Goal: Transaction & Acquisition: Book appointment/travel/reservation

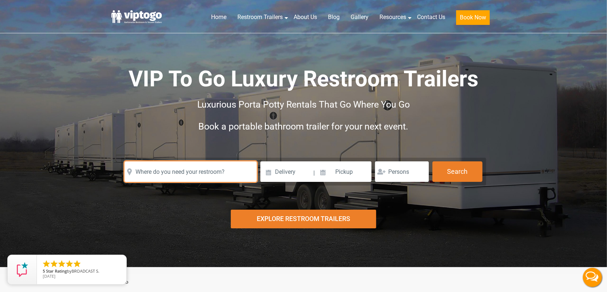
click at [160, 166] on input "text" at bounding box center [191, 171] width 132 height 20
click at [178, 168] on input "text" at bounding box center [191, 171] width 132 height 20
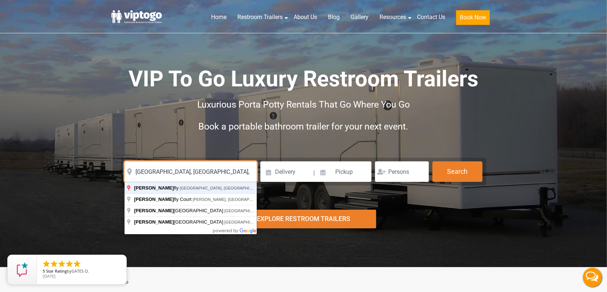
type input "[GEOGRAPHIC_DATA], [GEOGRAPHIC_DATA], [GEOGRAPHIC_DATA]"
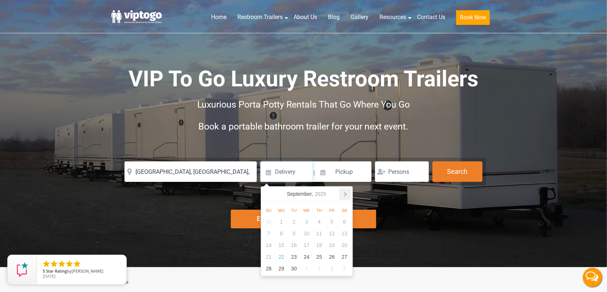
click at [344, 194] on icon at bounding box center [345, 194] width 12 height 12
click at [334, 236] on div "10" at bounding box center [331, 233] width 13 height 12
type input "10/10/2025"
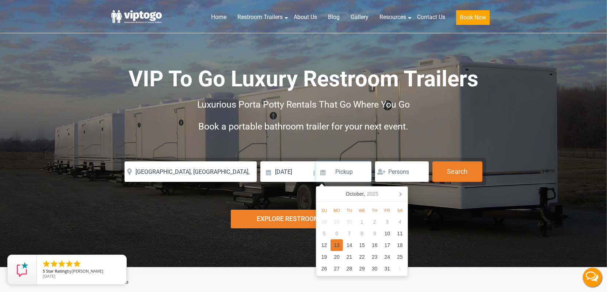
click at [338, 248] on div "13" at bounding box center [337, 245] width 13 height 12
type input "[DATE]"
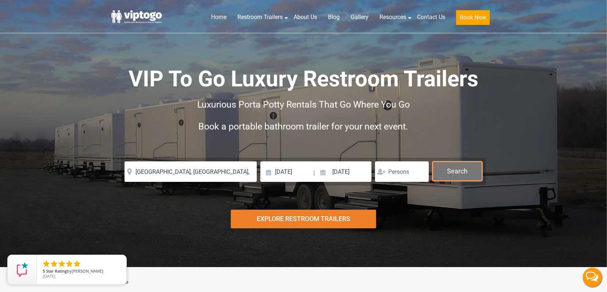
click at [450, 171] on button "Search" at bounding box center [458, 171] width 50 height 20
click at [477, 169] on button "Search" at bounding box center [458, 171] width 50 height 20
click at [451, 171] on button "Search" at bounding box center [458, 171] width 50 height 20
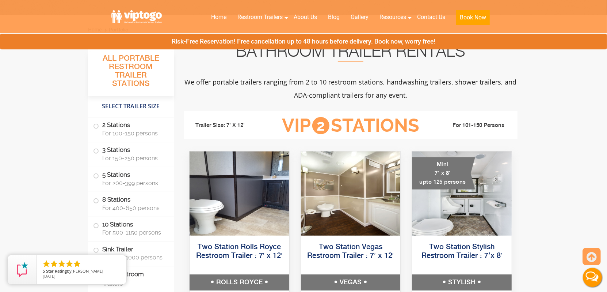
scroll to position [256, 0]
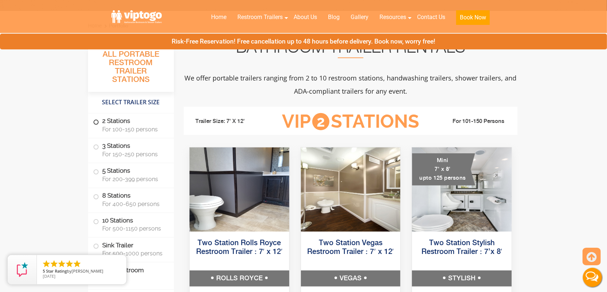
click at [137, 130] on span "For 100-150 persons" at bounding box center [133, 129] width 63 height 7
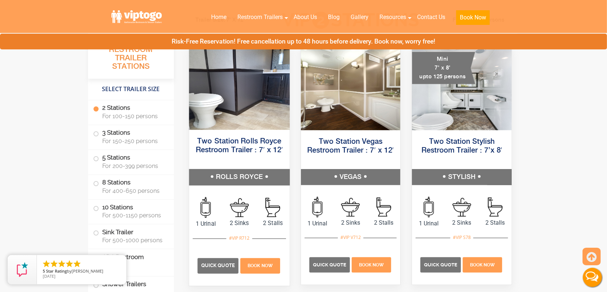
scroll to position [370, 0]
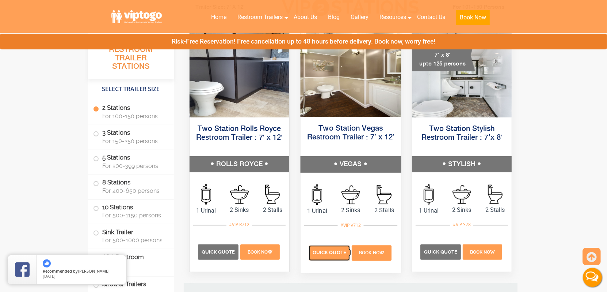
click at [324, 252] on span "Quick Quote" at bounding box center [330, 252] width 34 height 5
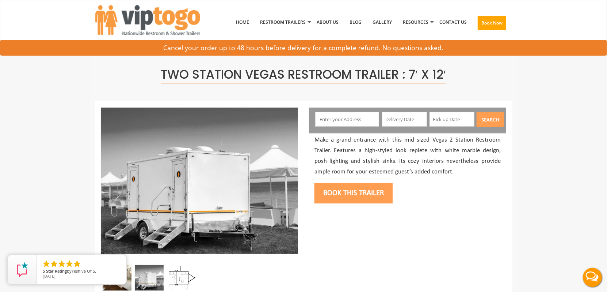
click at [340, 120] on input "text" at bounding box center [347, 119] width 64 height 15
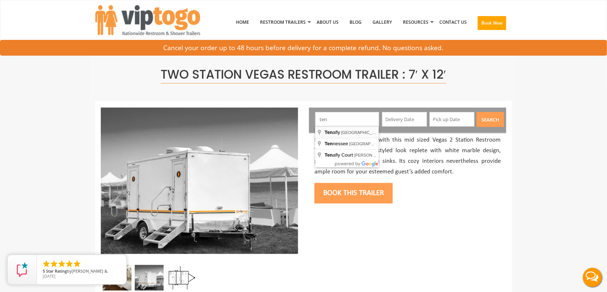
type input "[GEOGRAPHIC_DATA], [GEOGRAPHIC_DATA], [GEOGRAPHIC_DATA]"
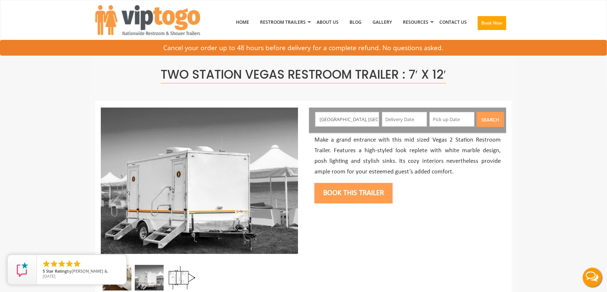
click at [408, 121] on input "text" at bounding box center [404, 119] width 45 height 15
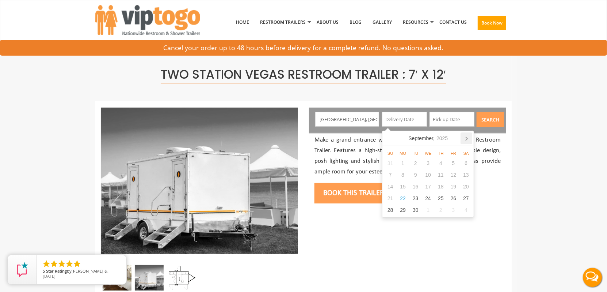
click at [464, 136] on icon at bounding box center [467, 138] width 12 height 12
click at [454, 174] on div "10" at bounding box center [453, 175] width 13 height 12
type input "[DATE]"
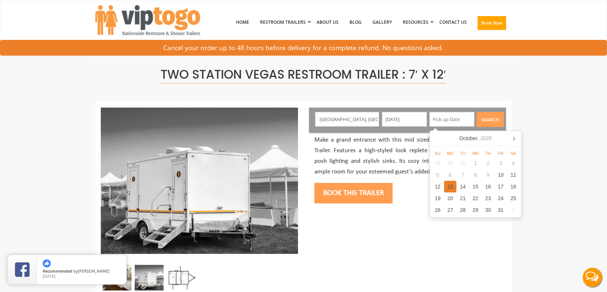
click at [449, 187] on div "13" at bounding box center [450, 186] width 13 height 12
type input "10/13/2025"
click at [488, 119] on button "Search" at bounding box center [490, 119] width 27 height 15
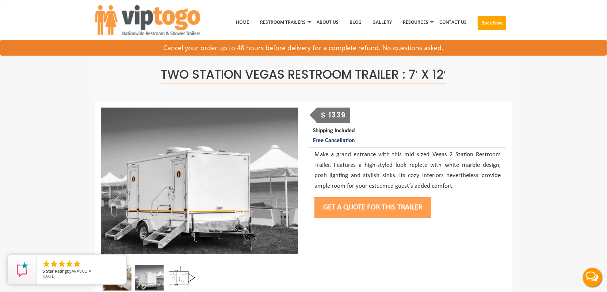
click at [344, 205] on button "Get a Quote for this Trailer" at bounding box center [373, 207] width 117 height 20
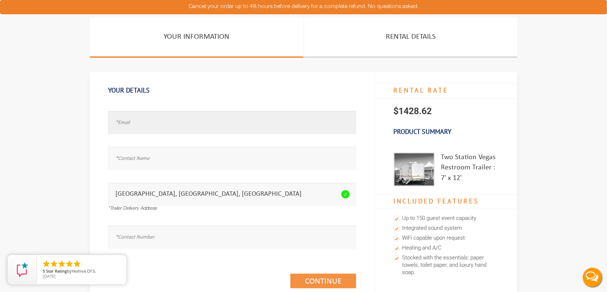
click at [140, 123] on input "text" at bounding box center [232, 122] width 248 height 23
type input "test@test.com"
click at [136, 162] on input "text" at bounding box center [232, 157] width 248 height 23
type input "test"
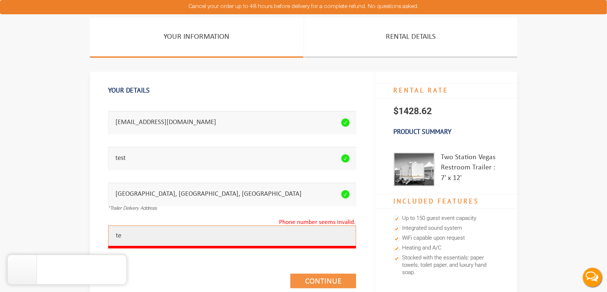
type input "t"
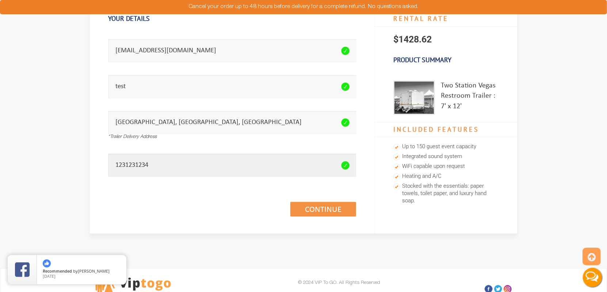
scroll to position [73, 0]
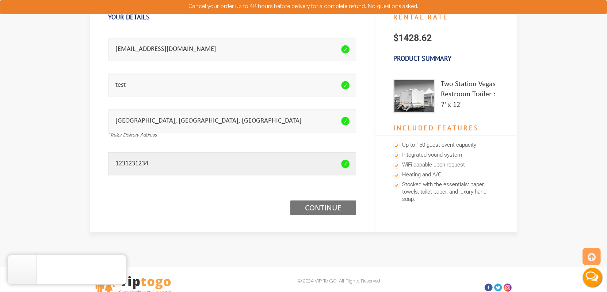
type input "1231231234"
click at [324, 211] on link "Continue (1/3)" at bounding box center [323, 207] width 66 height 15
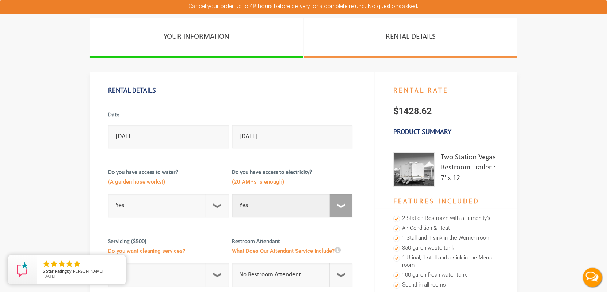
click at [342, 205] on select "Select Option Yes No" at bounding box center [292, 205] width 121 height 23
select select "No"
click at [232, 194] on select "Select Option Yes No" at bounding box center [292, 205] width 121 height 23
checkbox input "true"
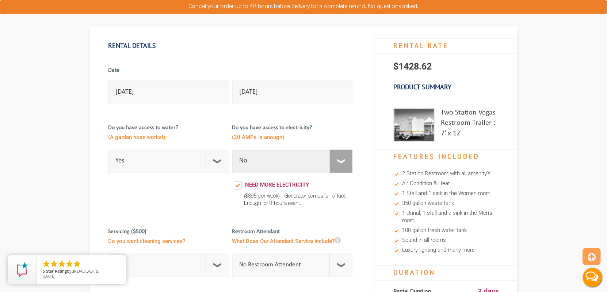
scroll to position [37, 0]
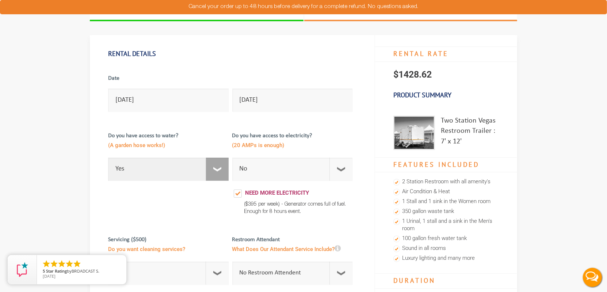
click at [212, 164] on select "Select Option Yes No" at bounding box center [168, 168] width 121 height 23
select select "No"
click at [108, 157] on select "Select Option Yes No" at bounding box center [168, 168] width 121 height 23
checkbox input "true"
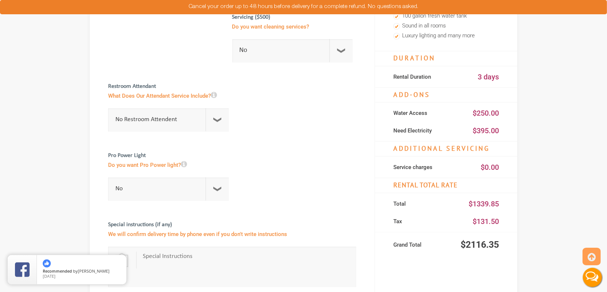
scroll to position [292, 0]
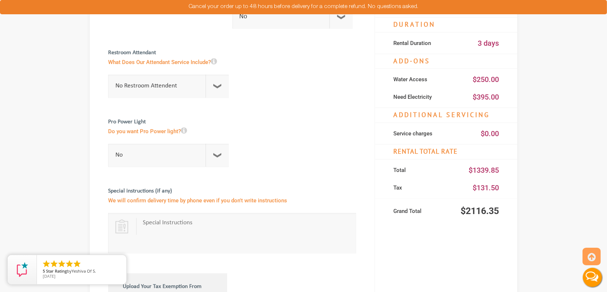
click at [60, 54] on section "YOUR INFORMATION RENTAL DETAILS Rental Details Date 10/10/2025 10/13/2025 Do yo…" at bounding box center [303, 109] width 607 height 769
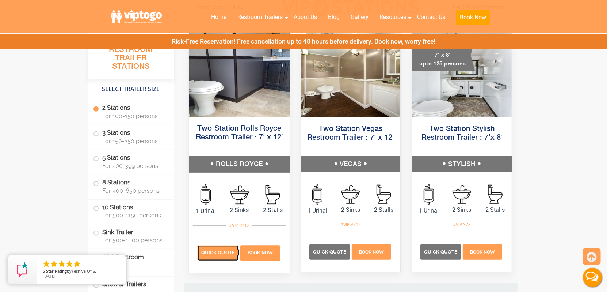
click at [216, 254] on span "Quick Quote" at bounding box center [218, 252] width 34 height 5
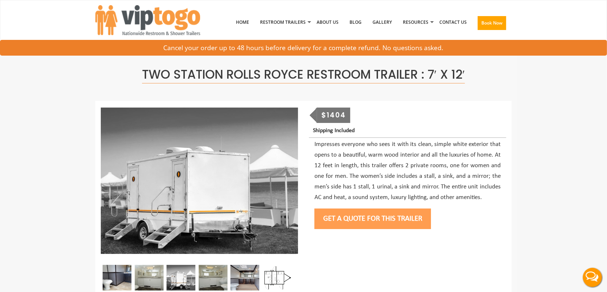
click at [369, 220] on button "Get a Quote for this Trailer" at bounding box center [373, 218] width 117 height 20
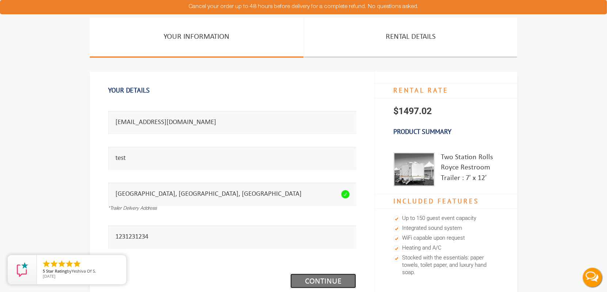
click at [317, 281] on link "Continue (1/3)" at bounding box center [323, 280] width 66 height 15
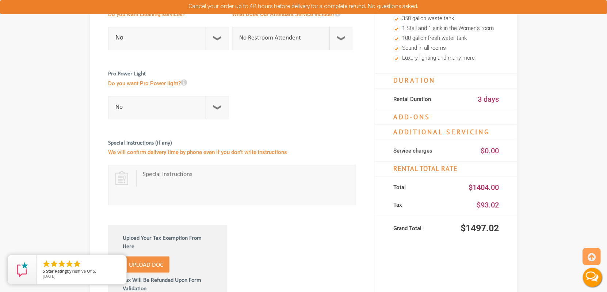
scroll to position [256, 0]
